Goal: Transaction & Acquisition: Purchase product/service

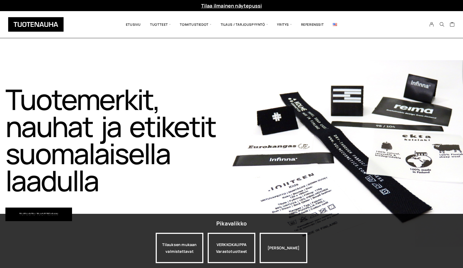
scroll to position [1, 0]
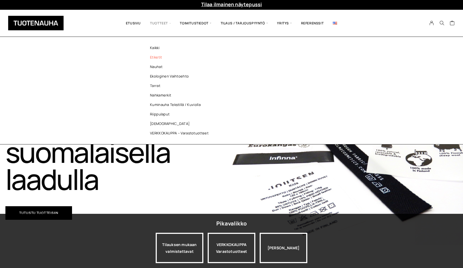
click at [155, 57] on link "Etiketit" at bounding box center [180, 57] width 78 height 9
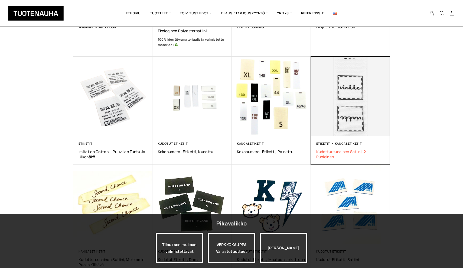
scroll to position [189, 0]
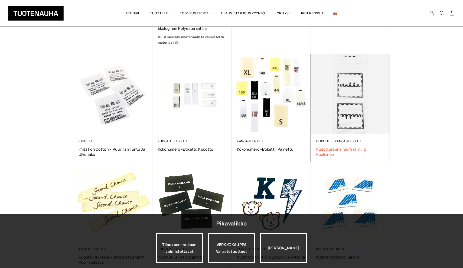
click at [327, 151] on span "Kudottureunainen satiini, 2 puoleinen" at bounding box center [350, 151] width 68 height 10
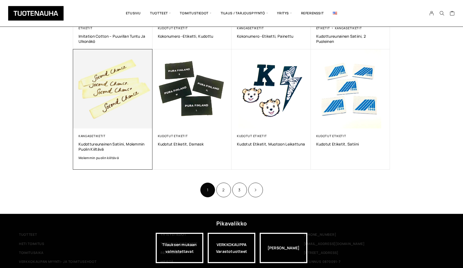
scroll to position [305, 0]
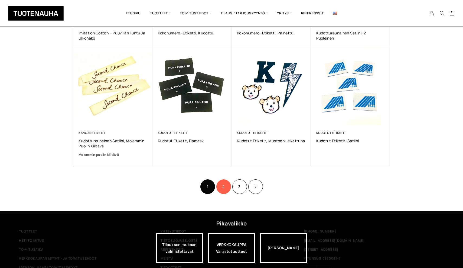
click at [222, 185] on link "2" at bounding box center [223, 186] width 15 height 15
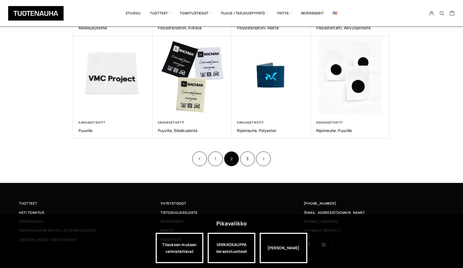
scroll to position [310, 0]
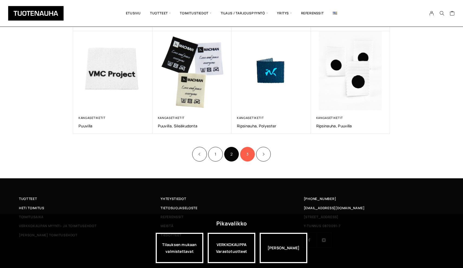
click at [245, 151] on link "3" at bounding box center [247, 154] width 15 height 15
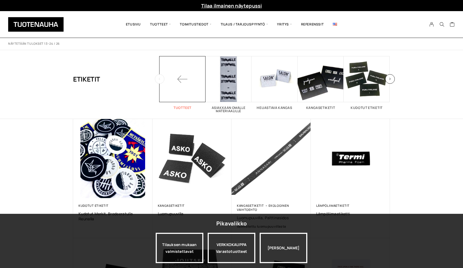
click at [181, 78] on span at bounding box center [182, 79] width 46 height 46
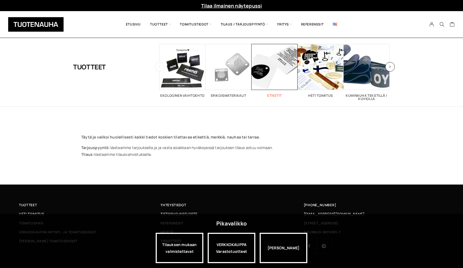
click at [276, 94] on h2 "Etiketit 26" at bounding box center [274, 95] width 46 height 3
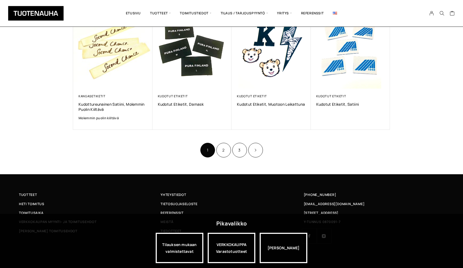
scroll to position [334, 0]
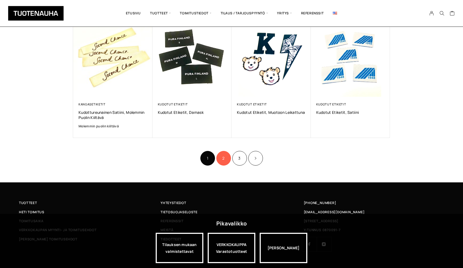
click at [221, 155] on link "2" at bounding box center [223, 158] width 15 height 15
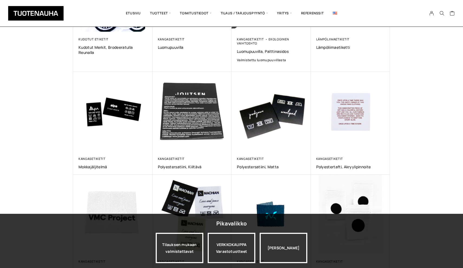
scroll to position [166, 0]
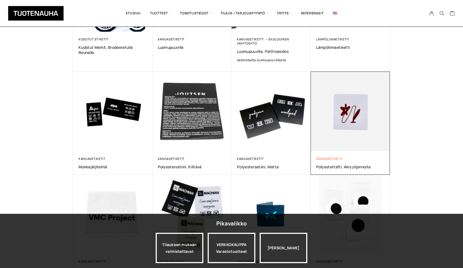
click at [333, 158] on link "Kangasetiketit" at bounding box center [329, 158] width 27 height 4
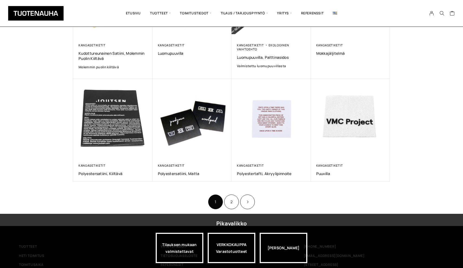
scroll to position [238, 0]
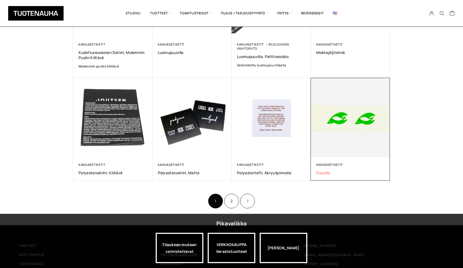
click at [324, 170] on span "Puuvilla" at bounding box center [350, 172] width 68 height 5
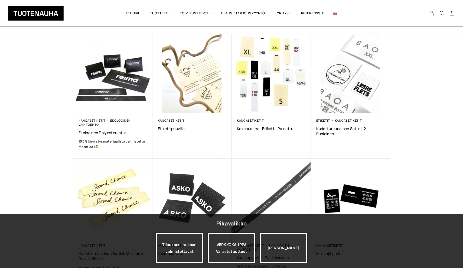
scroll to position [37, 0]
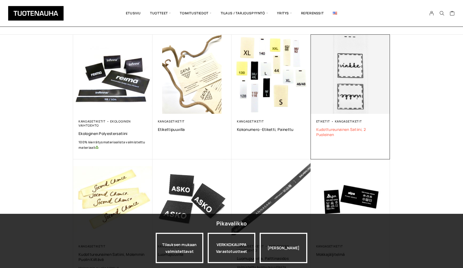
click at [324, 128] on span "Kudottureunainen satiini, 2 puoleinen" at bounding box center [350, 132] width 68 height 10
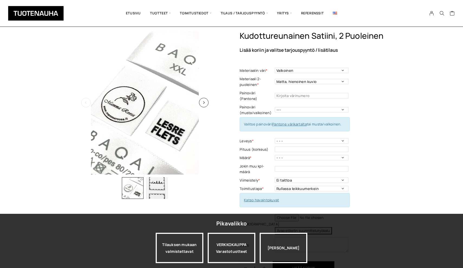
scroll to position [15, 0]
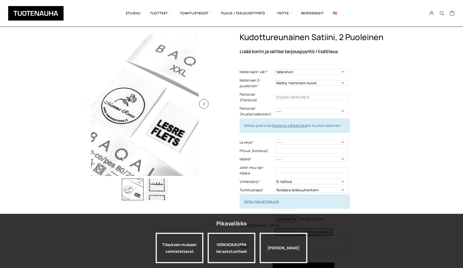
click at [120, 153] on img at bounding box center [144, 103] width 143 height 143
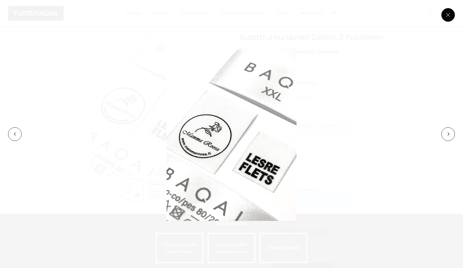
click at [448, 15] on button at bounding box center [448, 15] width 14 height 14
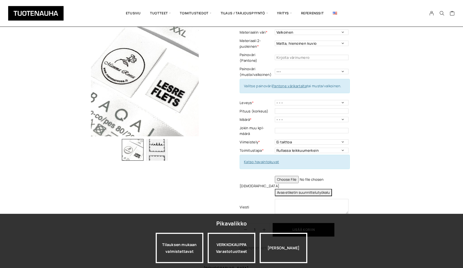
scroll to position [55, 0]
select select "Ei taittoa"
select select "30 mm"
select select "250 kpl"
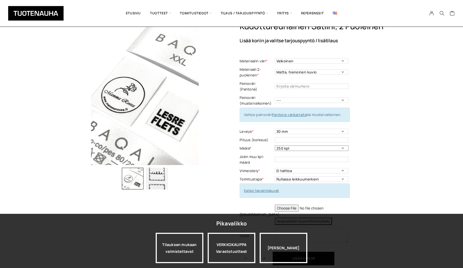
scroll to position [27, 0]
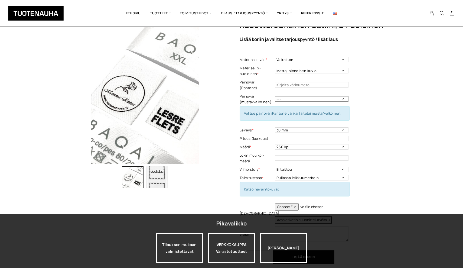
select select "musta"
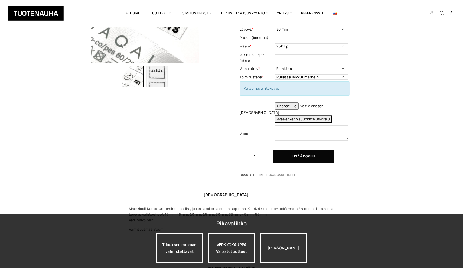
scroll to position [129, 0]
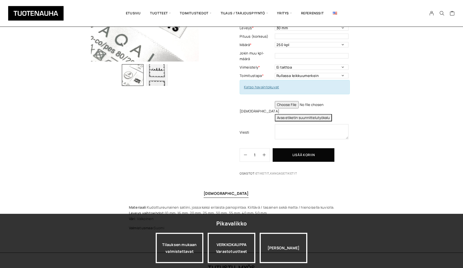
click at [255, 84] on link "Katso havaintokuvat" at bounding box center [261, 86] width 35 height 5
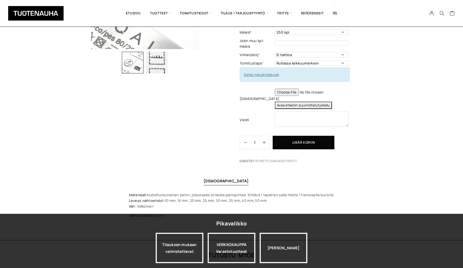
scroll to position [144, 0]
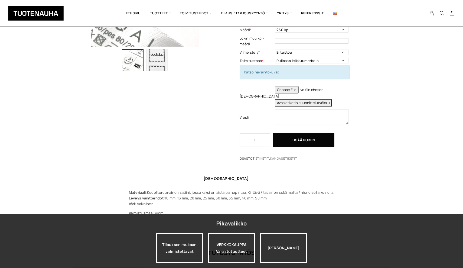
click at [297, 99] on button "Avaa etiketin suunnittelutyökalu" at bounding box center [303, 102] width 57 height 7
click at [370, 77] on div "Kudottureunainen satiini, 2 puoleinen Lisää koriin ja valitse tarjouspyyntö / l…" at bounding box center [315, 33] width 150 height 260
